Goal: Navigation & Orientation: Understand site structure

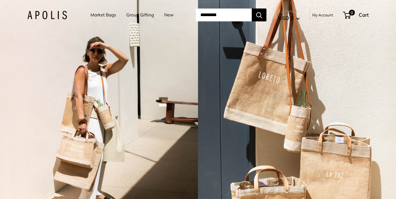
click at [105, 14] on link "Market Bags" at bounding box center [103, 15] width 26 height 8
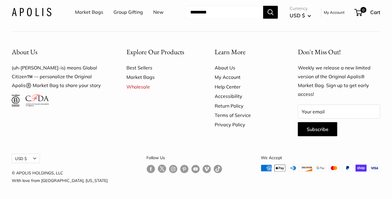
scroll to position [1587, 0]
click at [140, 92] on link "Wholesale" at bounding box center [160, 86] width 68 height 9
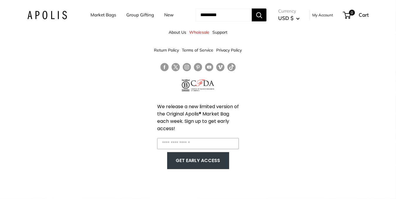
click at [177, 35] on link "About Us" at bounding box center [178, 32] width 18 height 11
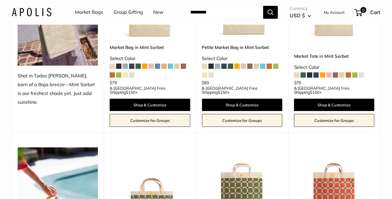
scroll to position [1283, 0]
